Goal: Find specific page/section: Find specific page/section

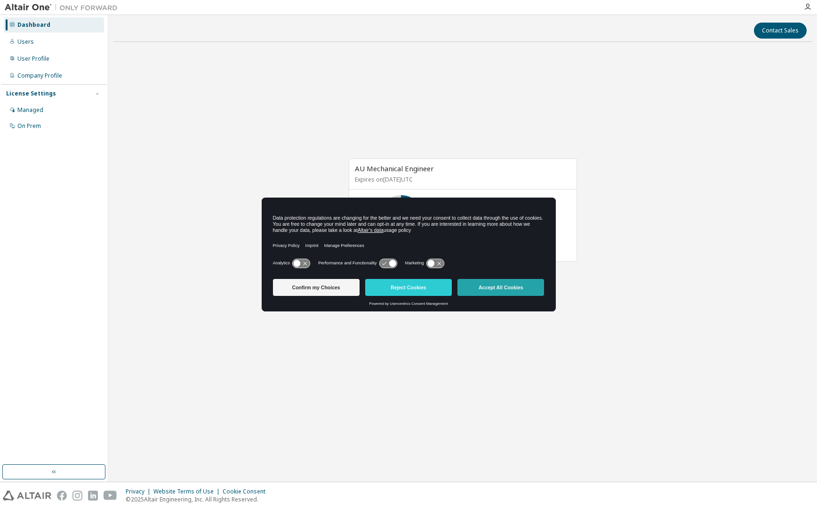
click at [532, 293] on button "Accept All Cookies" at bounding box center [500, 287] width 87 height 17
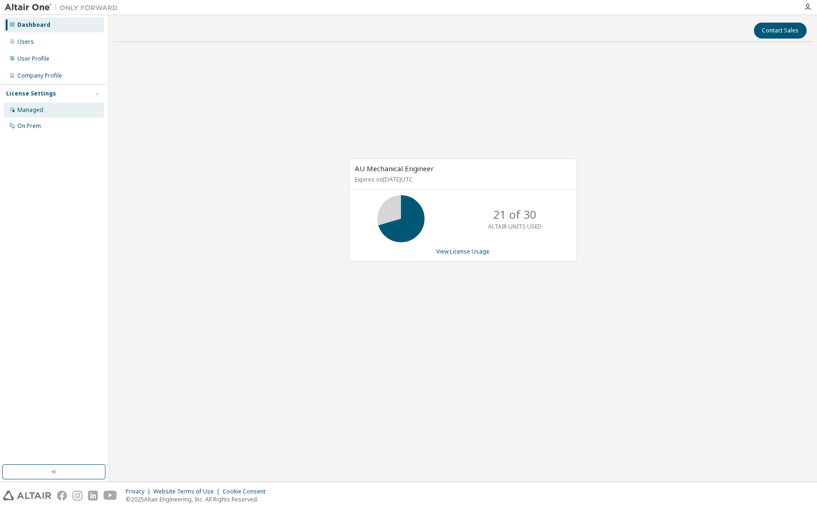
click at [26, 108] on div "Managed" at bounding box center [30, 110] width 26 height 8
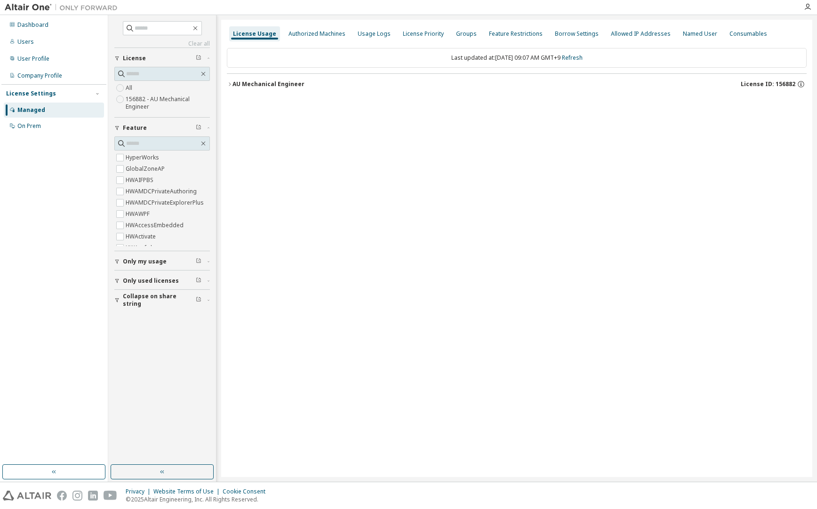
click at [231, 85] on icon "button" at bounding box center [230, 84] width 6 height 6
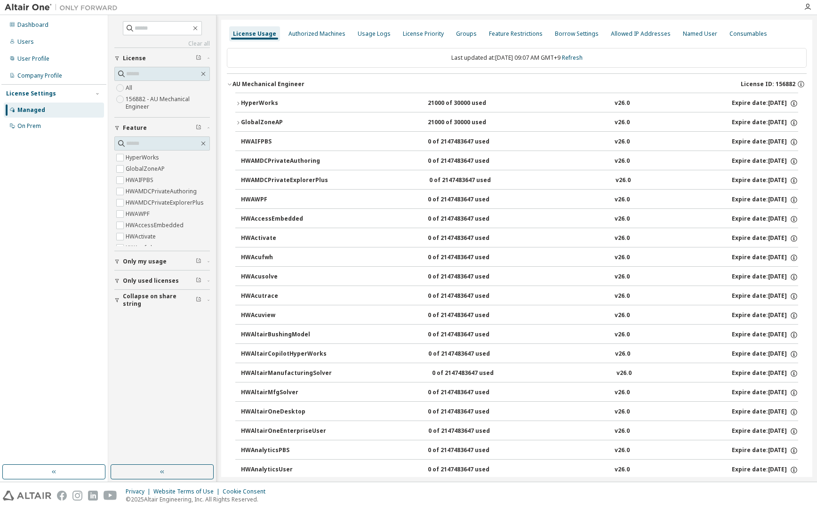
click at [239, 102] on icon "button" at bounding box center [238, 104] width 6 height 6
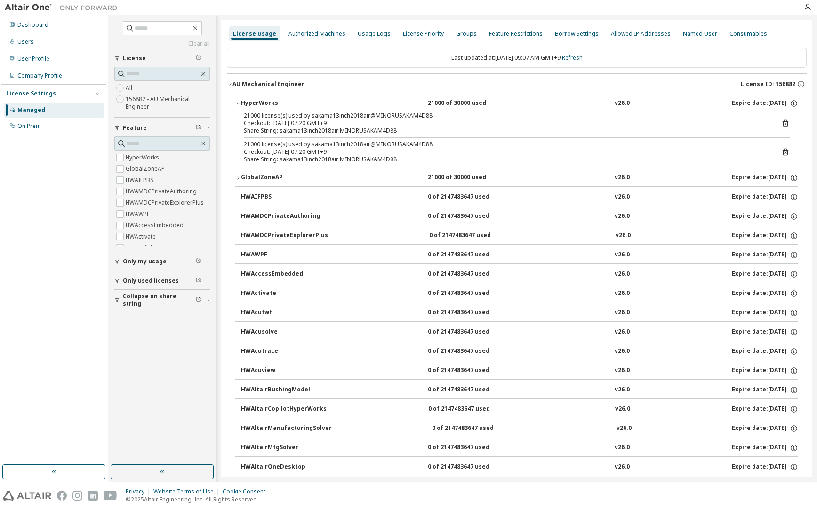
click at [782, 123] on icon at bounding box center [785, 123] width 6 height 7
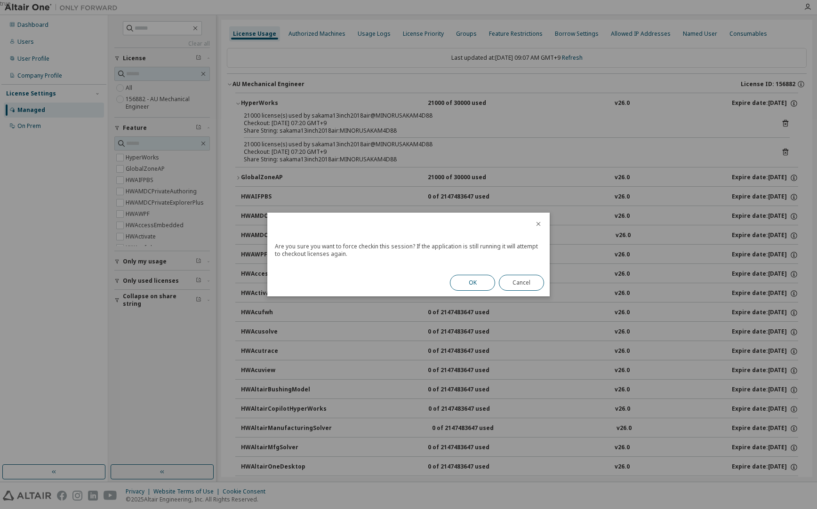
click at [486, 279] on button "OK" at bounding box center [472, 283] width 45 height 16
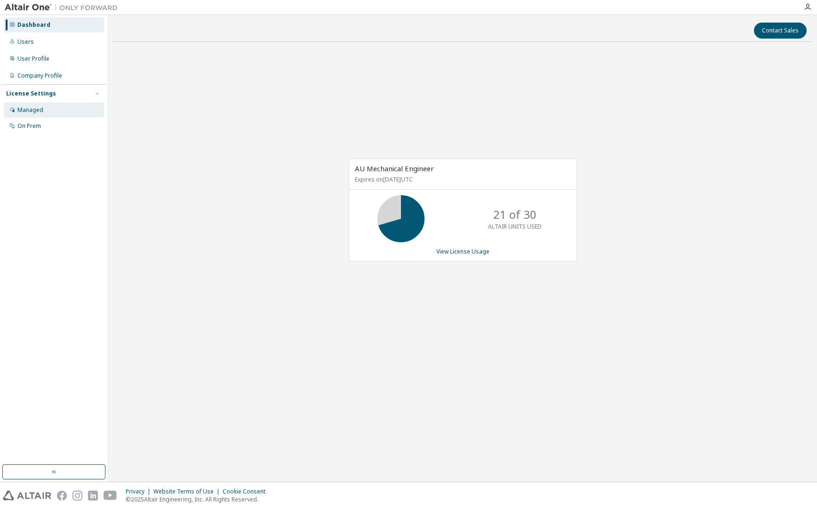
click at [41, 114] on div "Managed" at bounding box center [30, 110] width 26 height 8
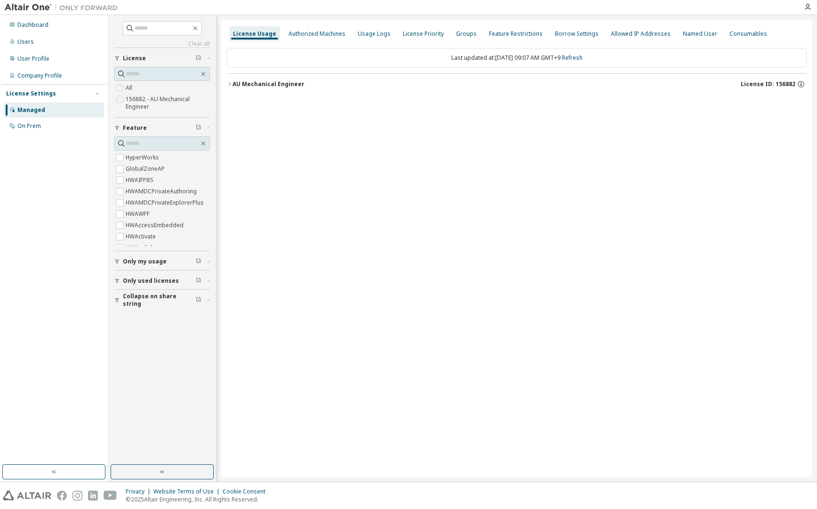
click at [231, 84] on icon "button" at bounding box center [230, 84] width 6 height 6
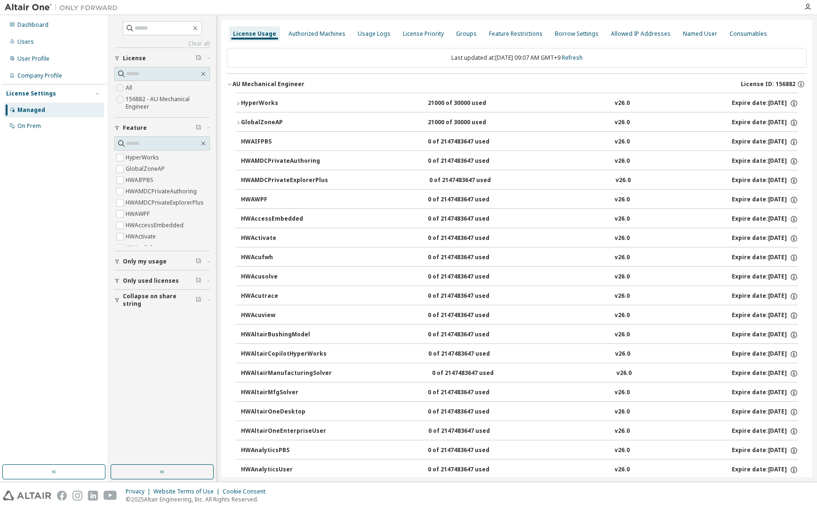
click at [240, 102] on icon "button" at bounding box center [238, 104] width 6 height 6
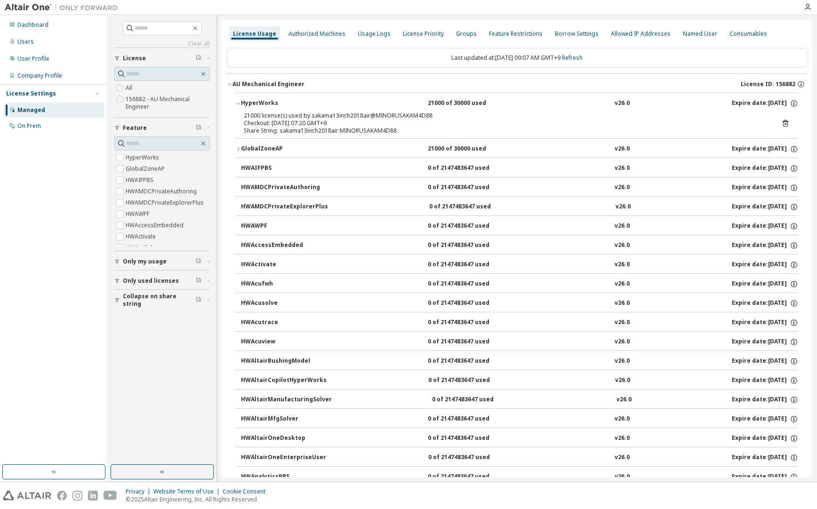
click at [781, 125] on icon at bounding box center [785, 123] width 8 height 8
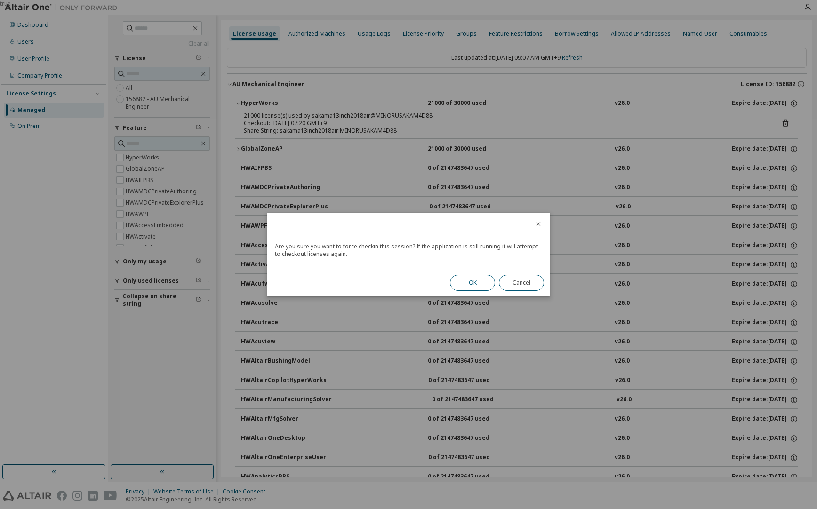
click at [484, 281] on button "OK" at bounding box center [472, 283] width 45 height 16
